Goal: Obtain resource: Obtain resource

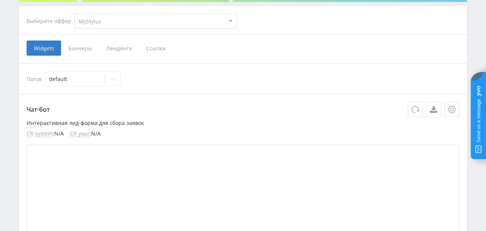
scroll to position [121, 0]
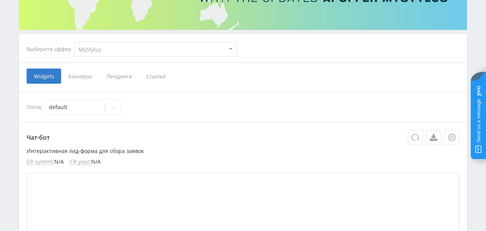
click at [150, 76] on span "Ссылки" at bounding box center [156, 76] width 34 height 15
click at [0, 0] on input "Ссылки" at bounding box center [0, 0] width 0 height 0
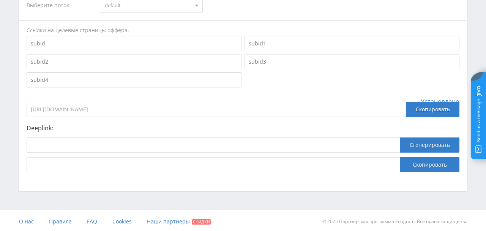
scroll to position [209, 0]
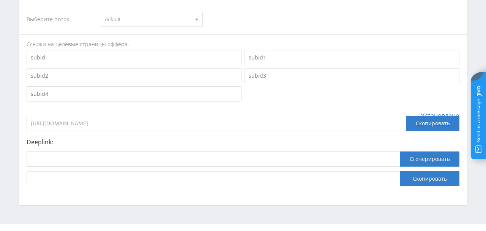
click at [165, 121] on input "[URL][DOMAIN_NAME]" at bounding box center [216, 123] width 379 height 15
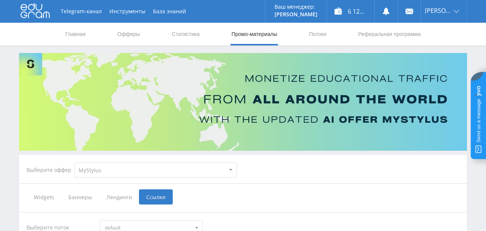
click at [80, 194] on span "Баннеры" at bounding box center [80, 197] width 38 height 15
click at [0, 0] on input "Баннеры" at bounding box center [0, 0] width 0 height 0
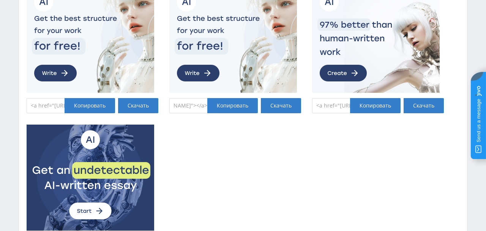
scroll to position [0, 299]
drag, startPoint x: 198, startPoint y: 110, endPoint x: 185, endPoint y: 104, distance: 13.8
click at [185, 104] on input "<a href="[URL][DOMAIN_NAME]" target="_blank"><img src="[URL][DOMAIN_NAME]"></a>" at bounding box center [188, 105] width 38 height 15
click at [215, 106] on div "Копировать" at bounding box center [232, 105] width 50 height 15
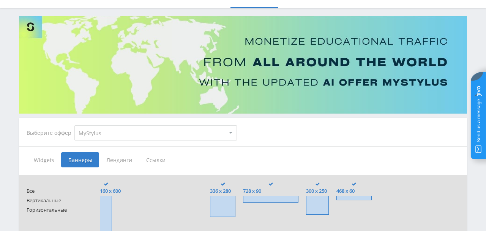
scroll to position [39, 0]
